Goal: Check status: Verify the current state of an ongoing process or item

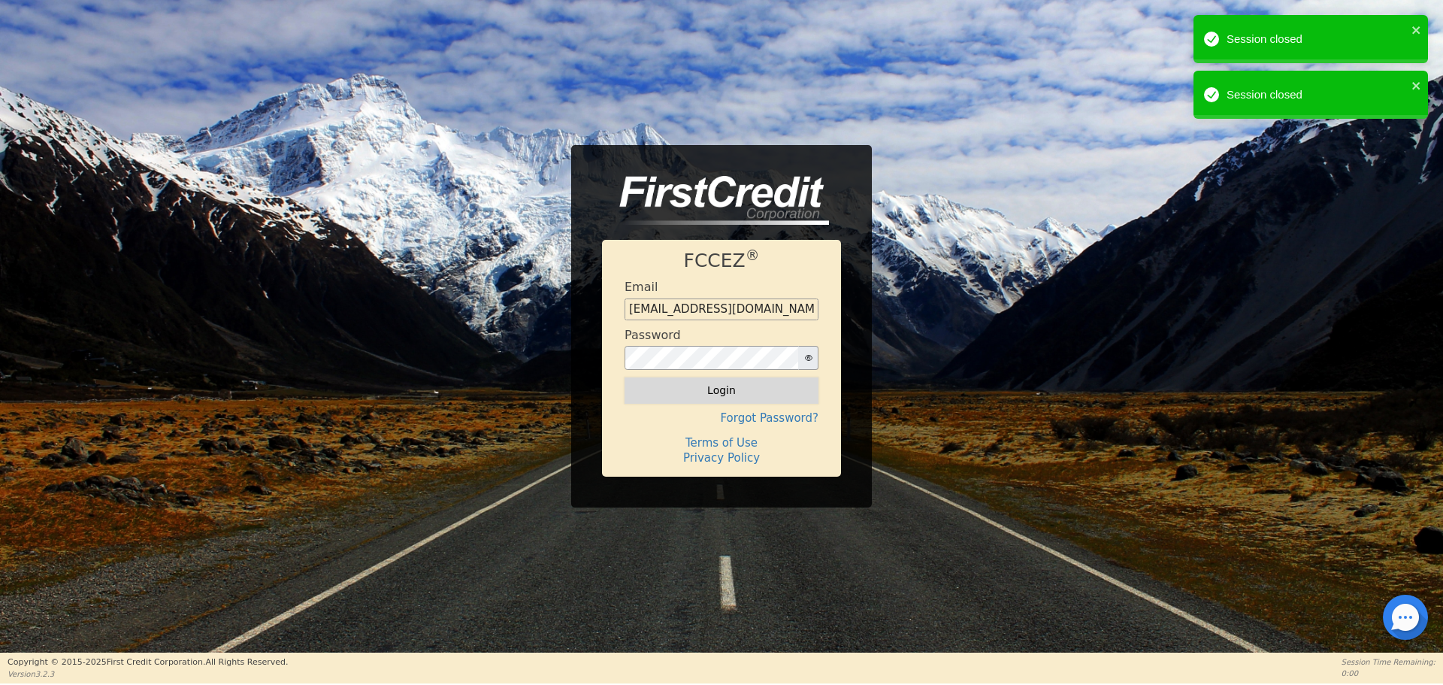
click at [724, 390] on button "Login" at bounding box center [722, 390] width 194 height 26
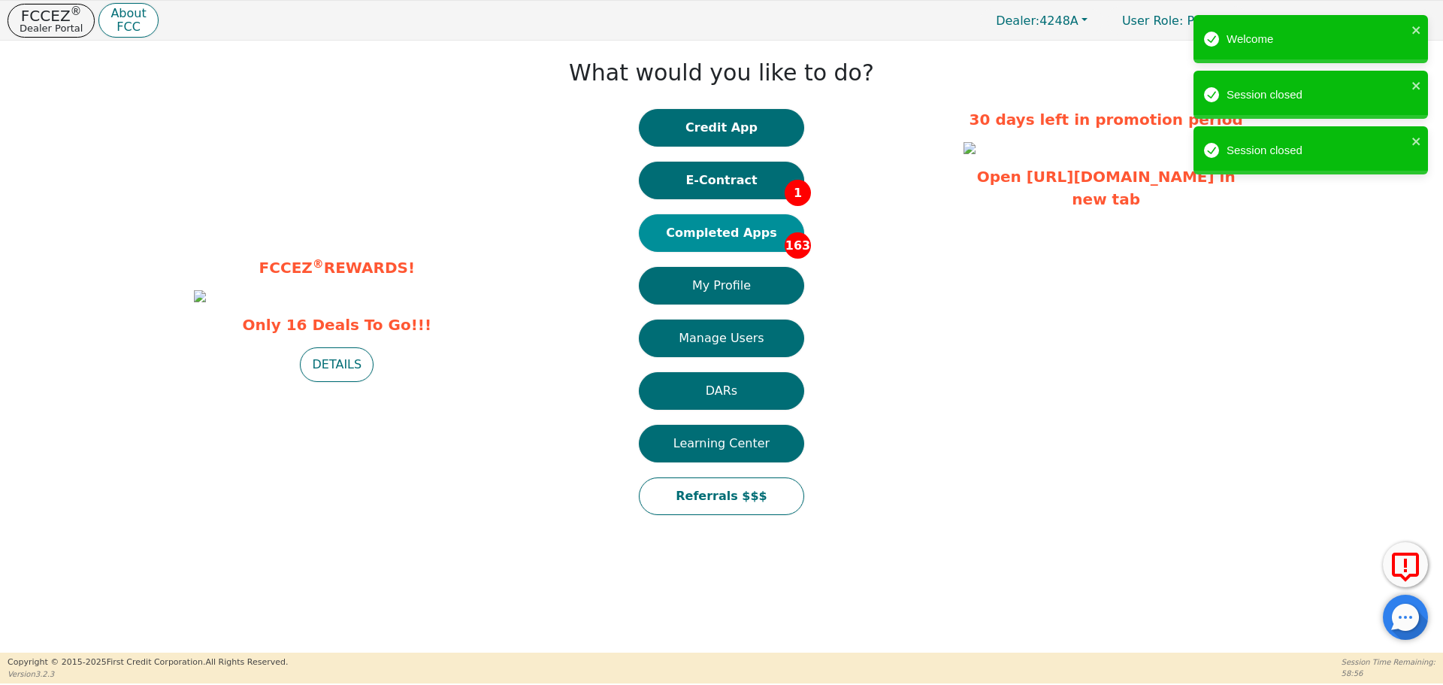
click at [750, 231] on button "Completed Apps 163" at bounding box center [721, 233] width 165 height 38
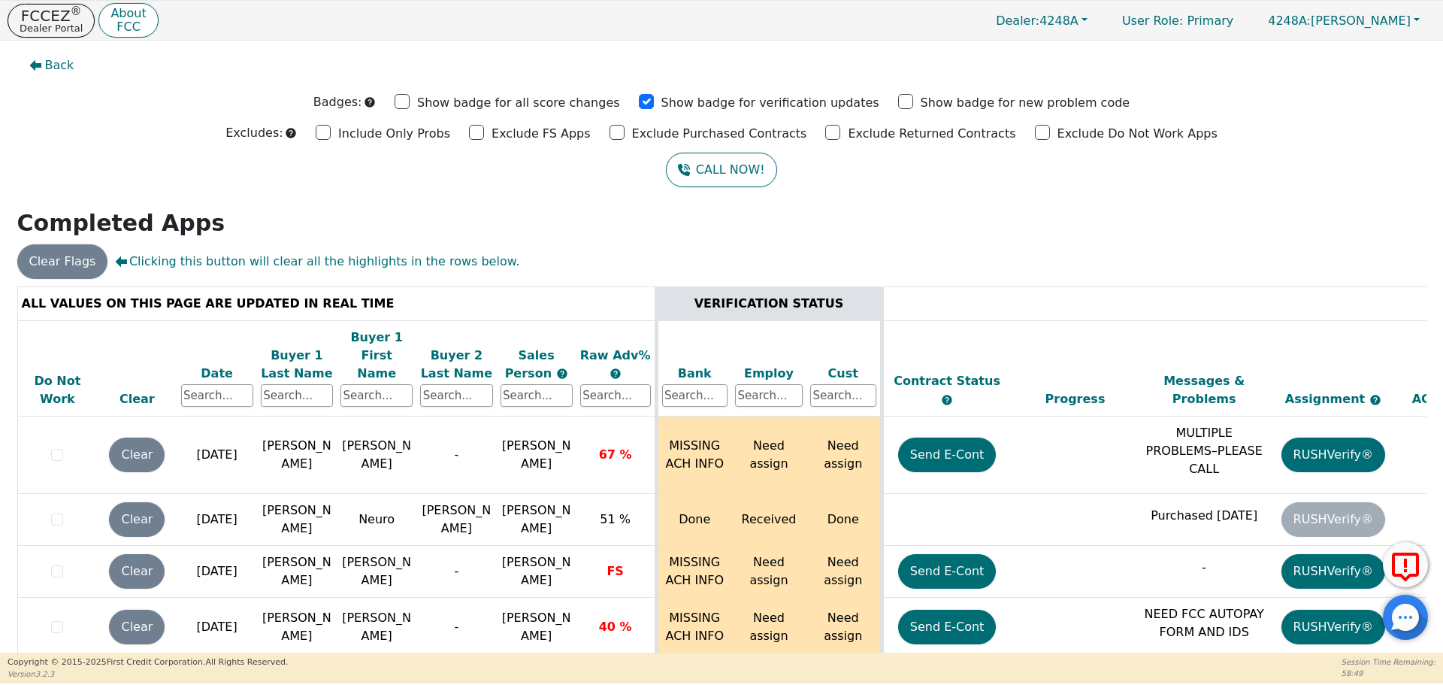
scroll to position [9356, 0]
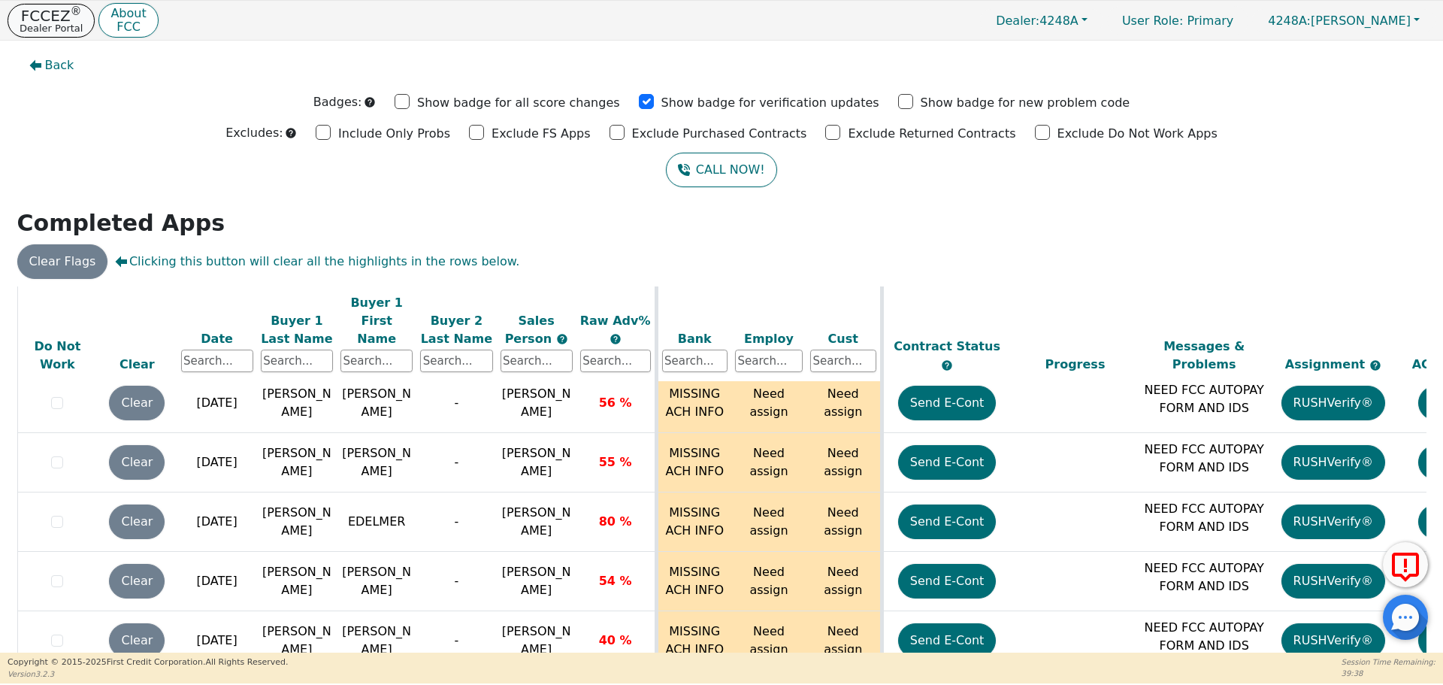
click at [65, 19] on p "FCCEZ ®" at bounding box center [51, 15] width 63 height 15
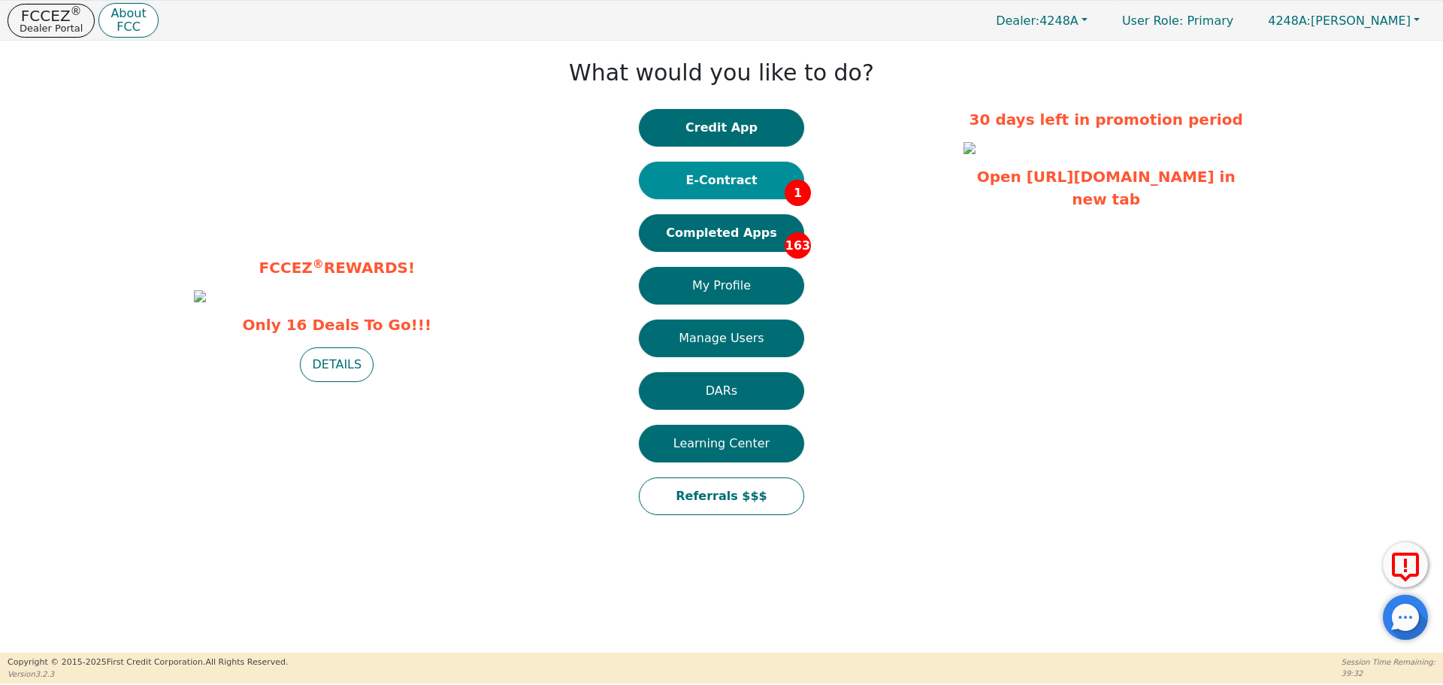
click at [743, 180] on button "E-Contract 1" at bounding box center [721, 181] width 165 height 38
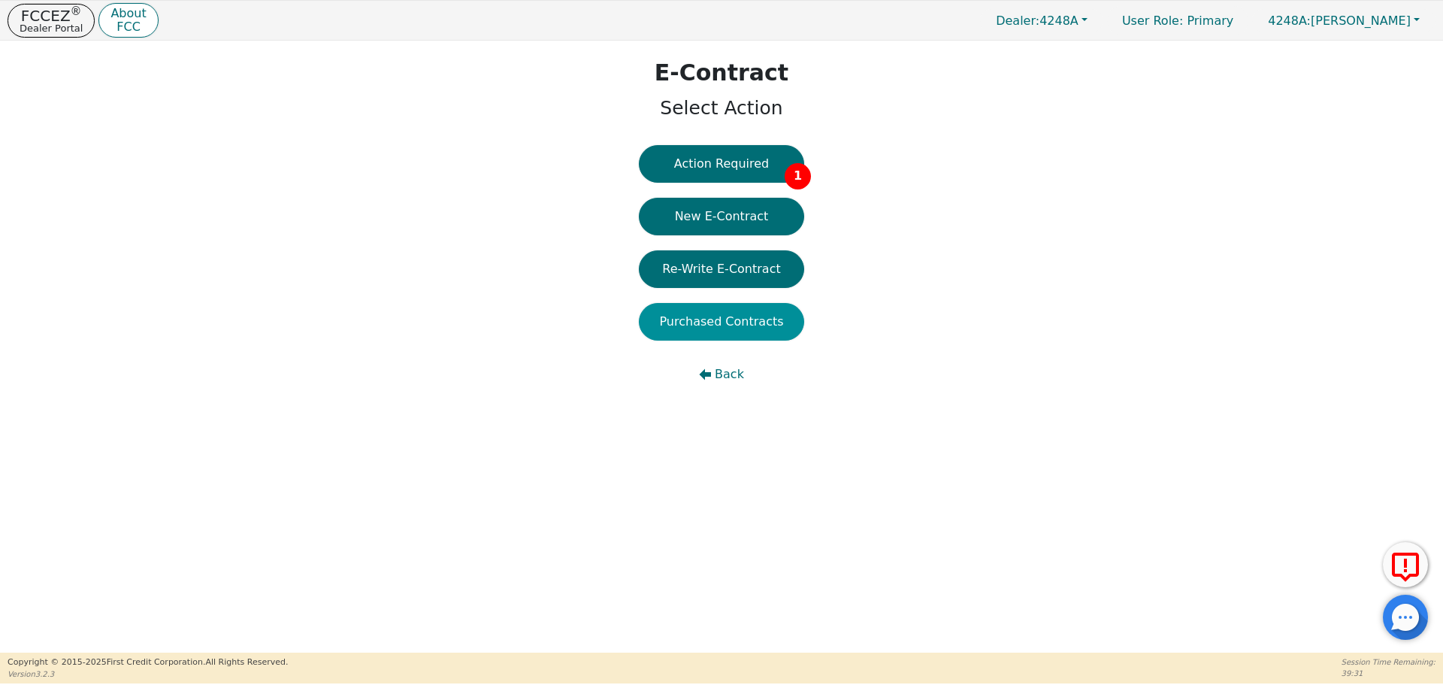
click at [738, 323] on button "Purchased Contracts" at bounding box center [721, 322] width 165 height 38
